Goal: Task Accomplishment & Management: Use online tool/utility

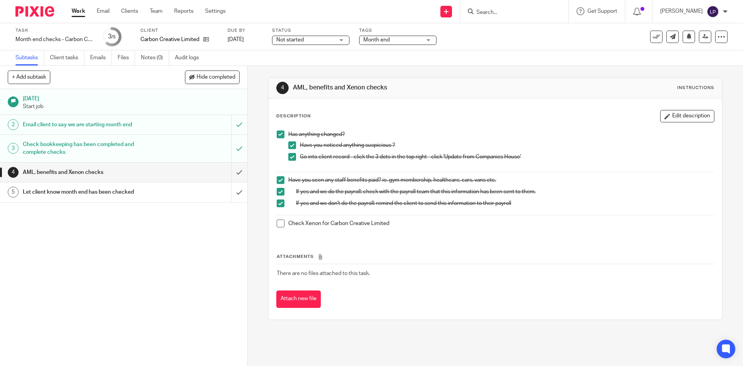
drag, startPoint x: 280, startPoint y: 224, endPoint x: 266, endPoint y: 225, distance: 14.4
click at [280, 224] on span at bounding box center [281, 223] width 8 height 8
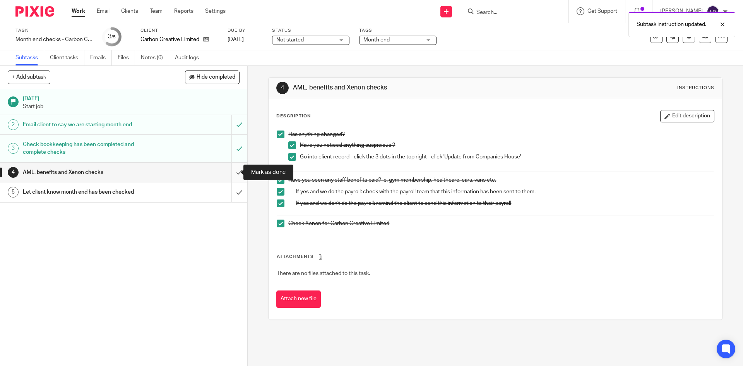
click at [229, 172] on input "submit" at bounding box center [123, 172] width 247 height 19
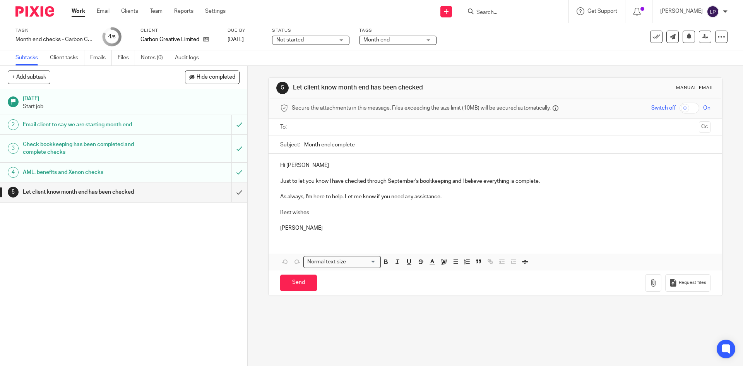
click at [75, 13] on link "Work" at bounding box center [79, 11] width 14 height 8
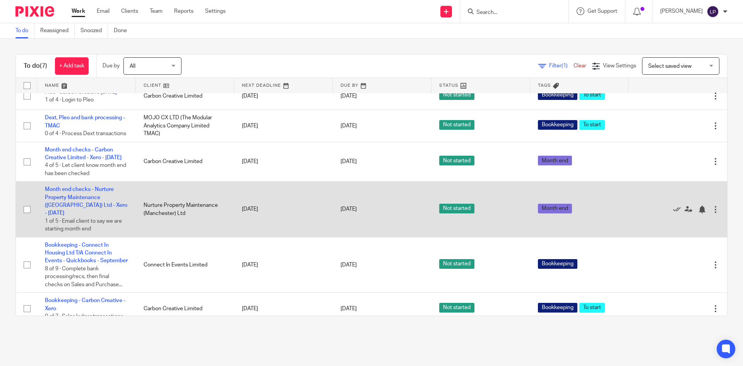
scroll to position [75, 0]
